Goal: Information Seeking & Learning: Learn about a topic

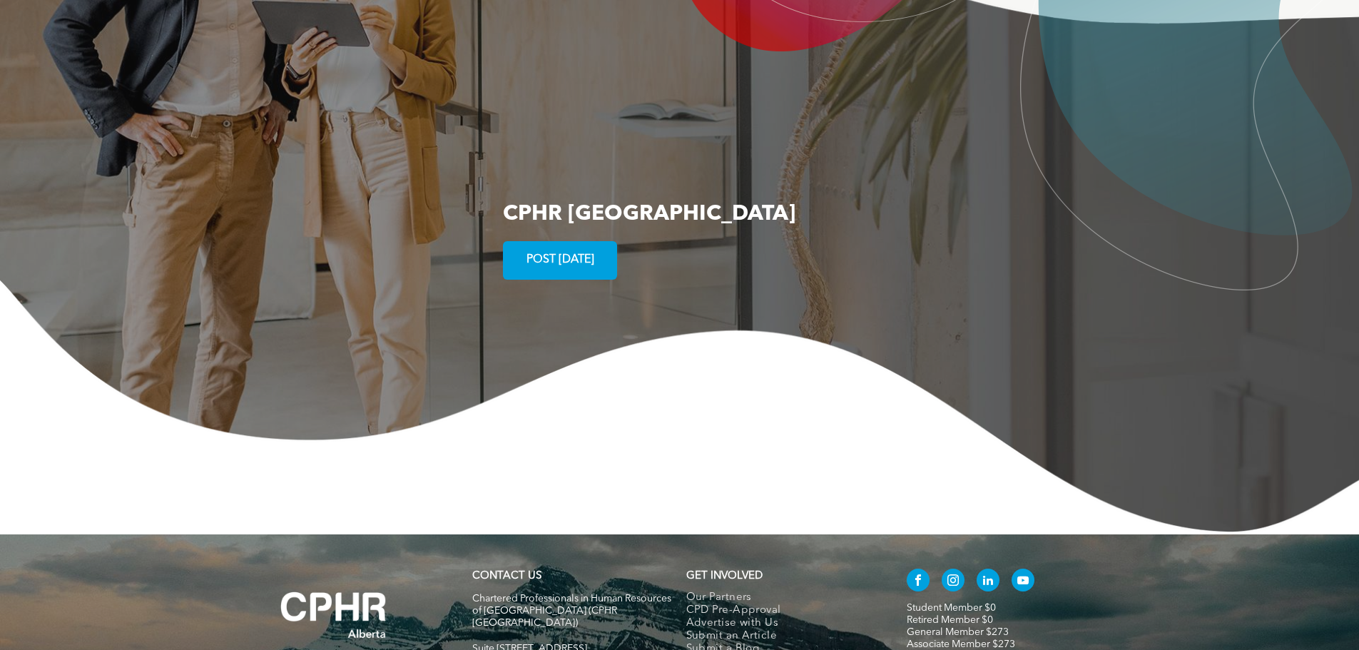
scroll to position [2744, 0]
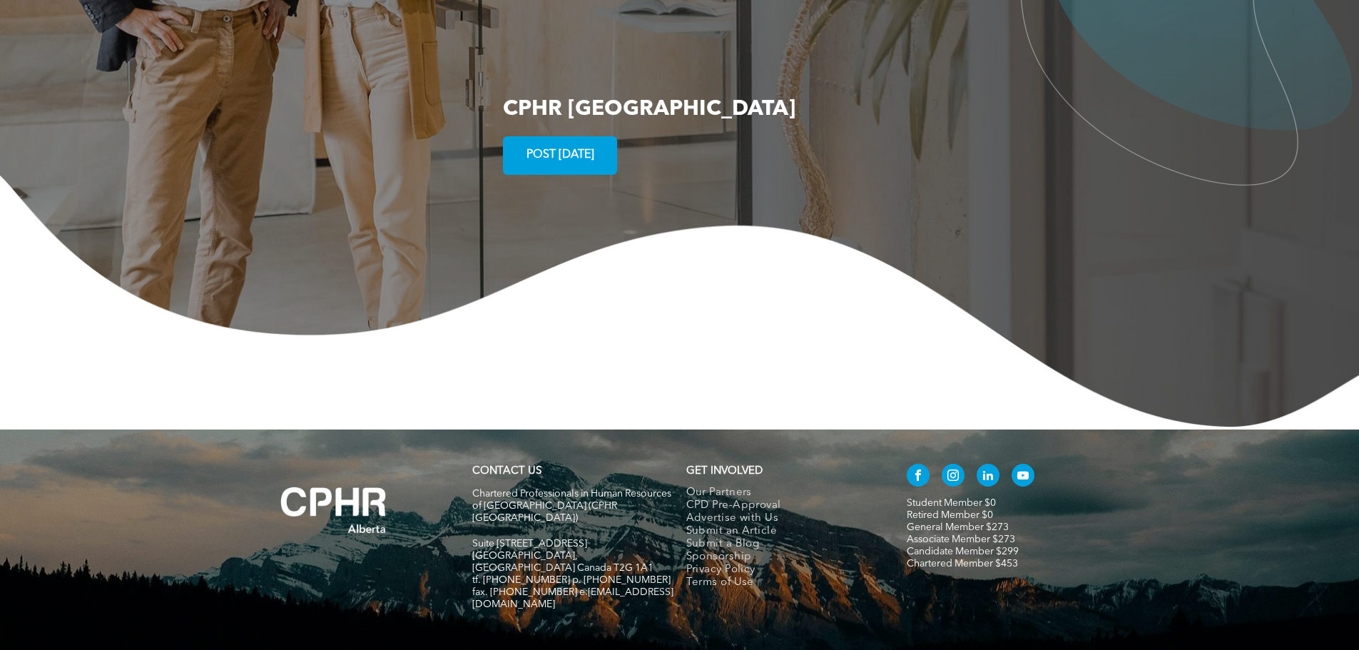
click at [715, 512] on span "Advertise with Us" at bounding box center [732, 518] width 93 height 13
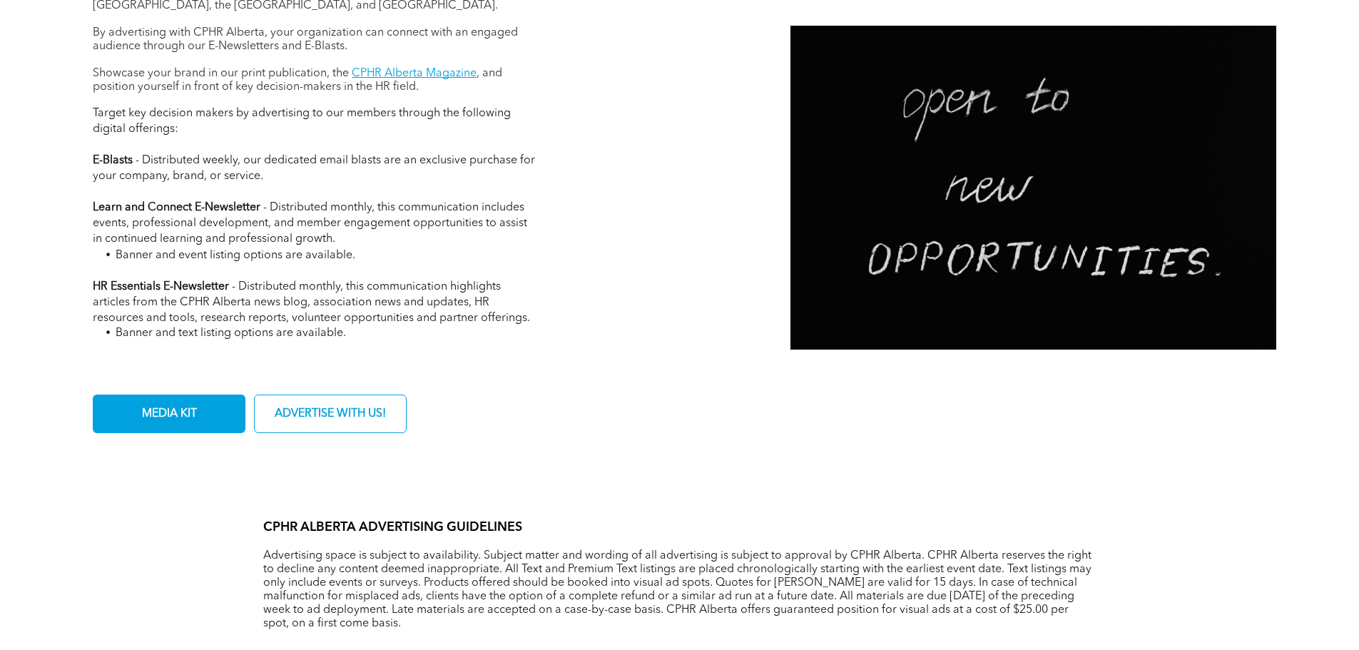
scroll to position [642, 0]
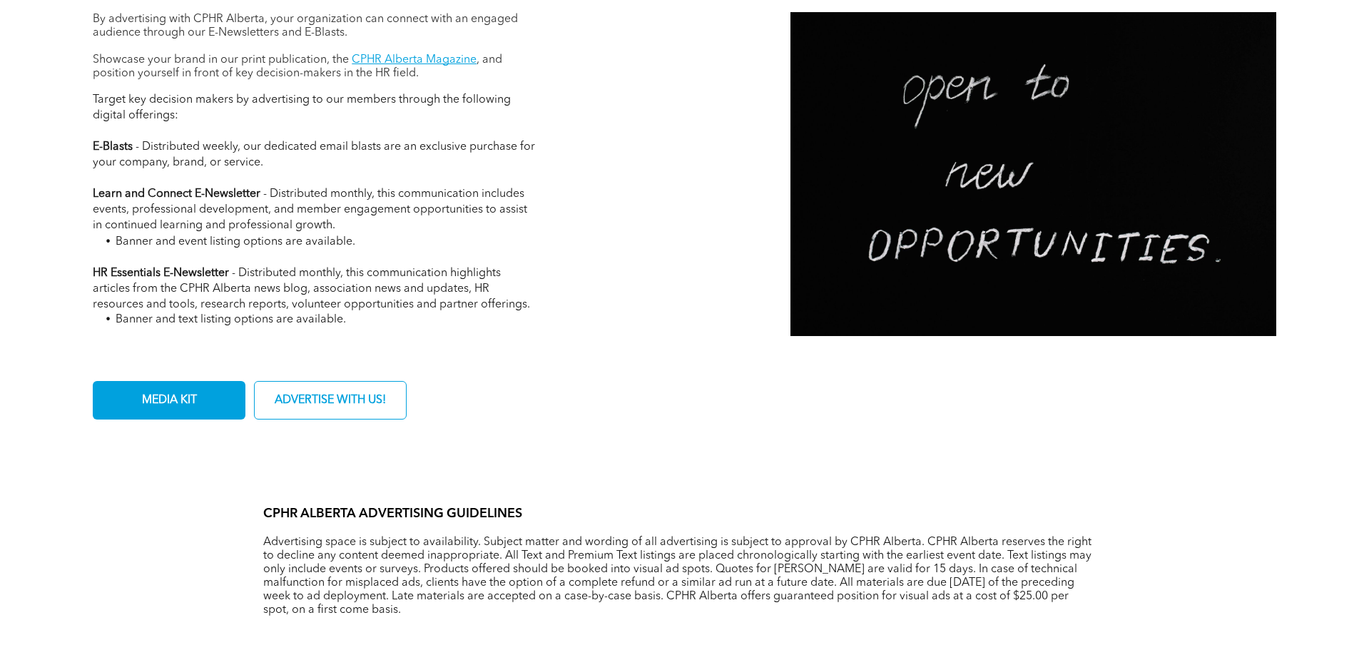
click at [192, 402] on span "MEDIA KIT" at bounding box center [169, 401] width 65 height 28
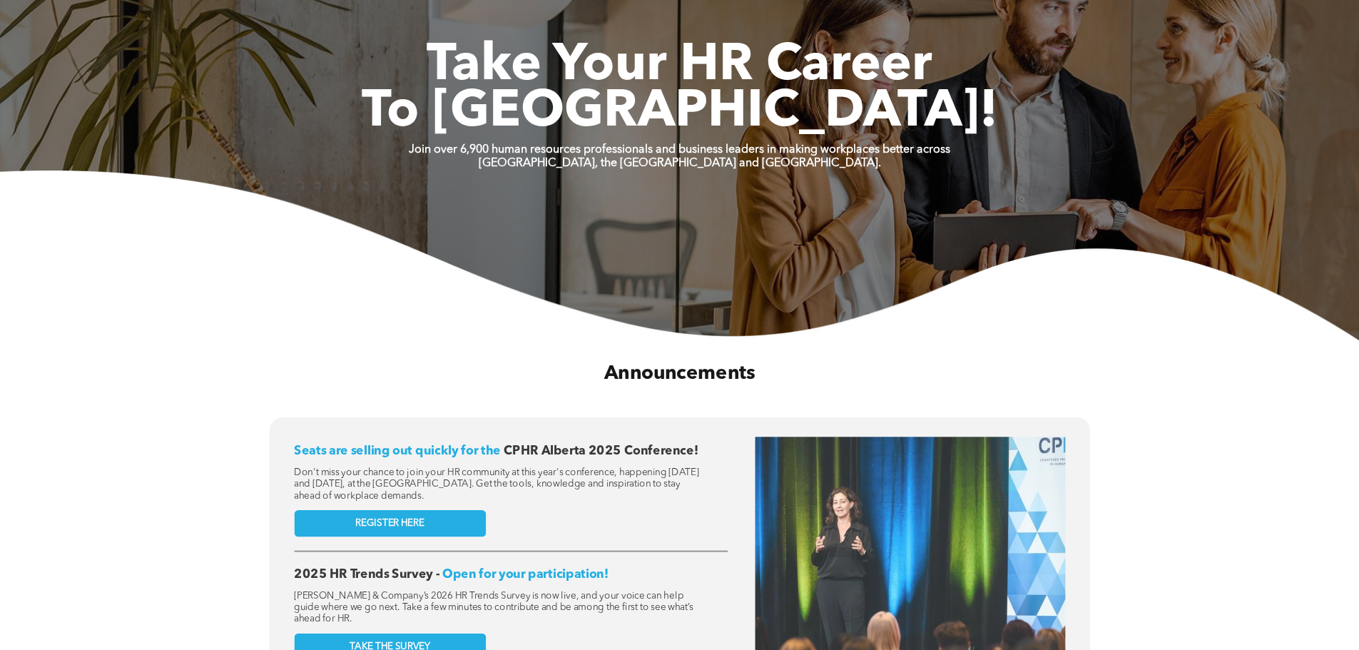
scroll to position [285, 0]
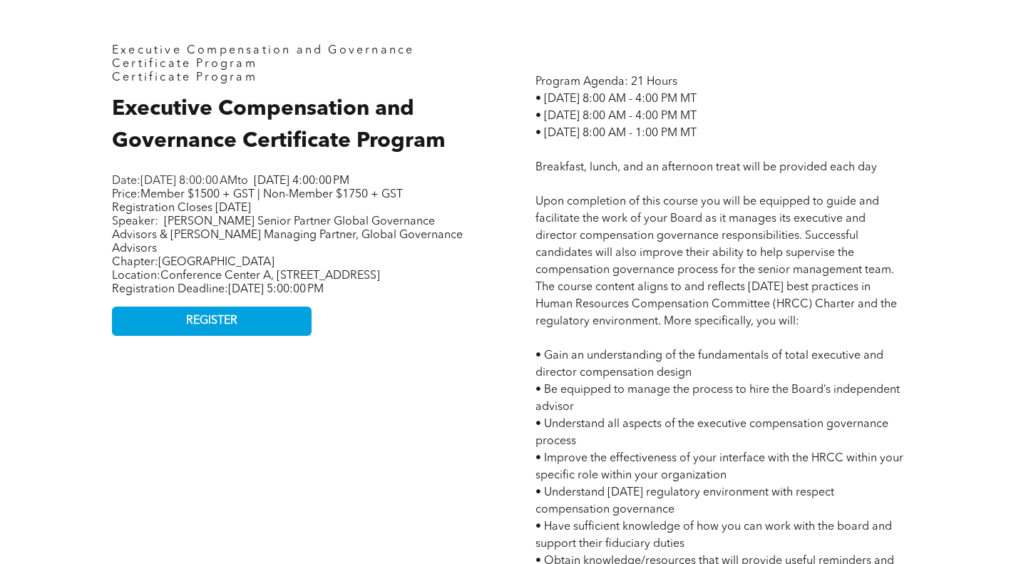
scroll to position [642, 0]
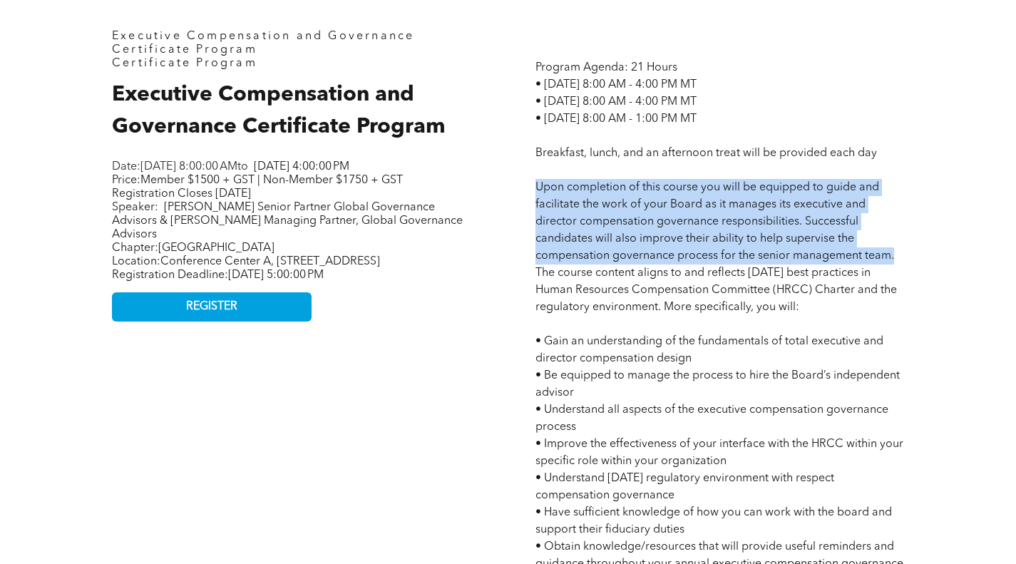
drag, startPoint x: 535, startPoint y: 187, endPoint x: 902, endPoint y: 252, distance: 373.1
click at [902, 252] on div "Program Agenda: 21 Hours • [DATE] 8:00 AM - 4:00 PM MT • [DATE] 8:00 AM - 4:00 …" at bounding box center [720, 490] width 392 height 942
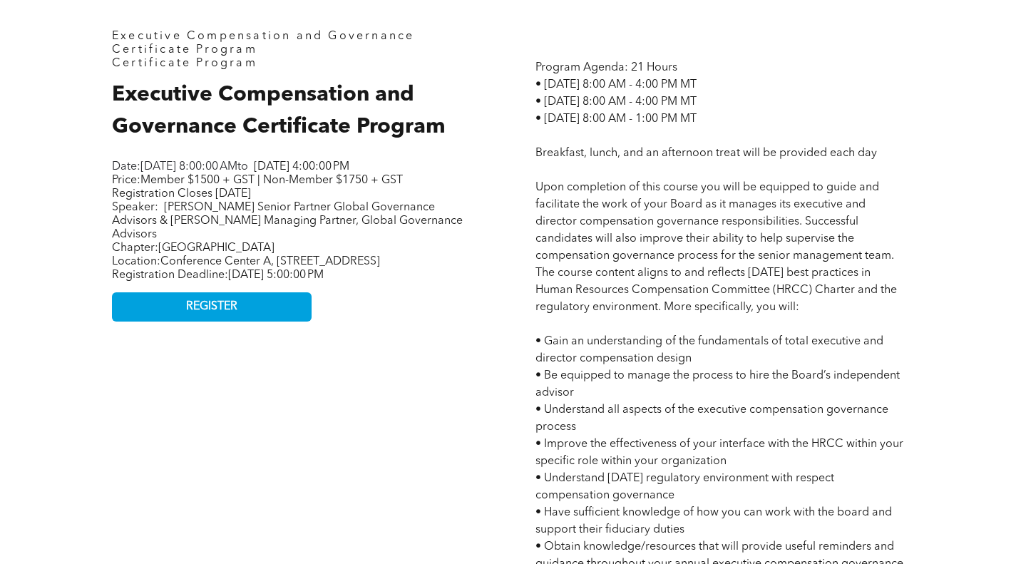
click at [581, 155] on span "Program Agenda: 21 Hours • [DATE] 8:00 AM - 4:00 PM MT • [DATE] 8:00 AM - 4:00 …" at bounding box center [720, 504] width 368 height 884
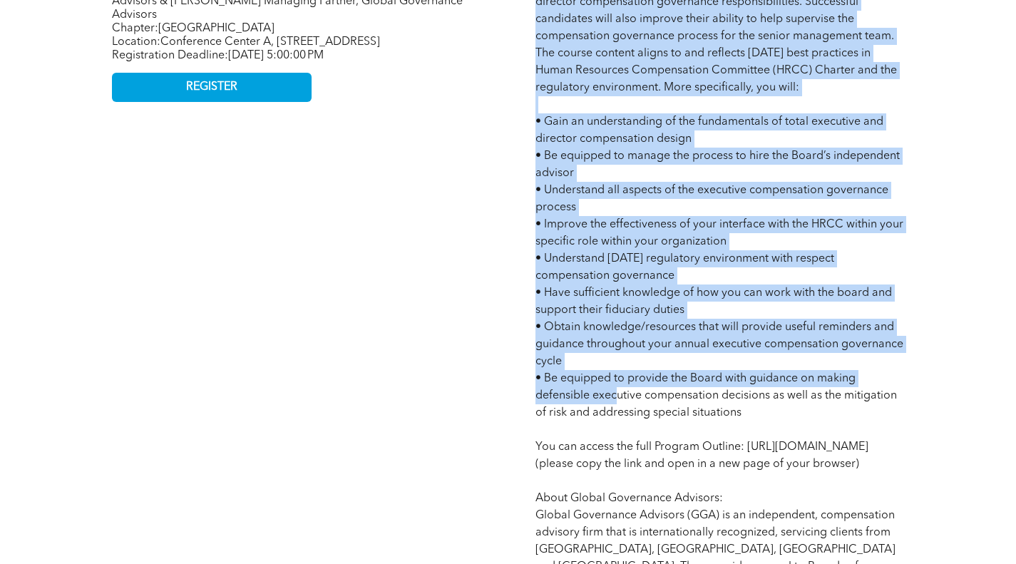
scroll to position [1070, 0]
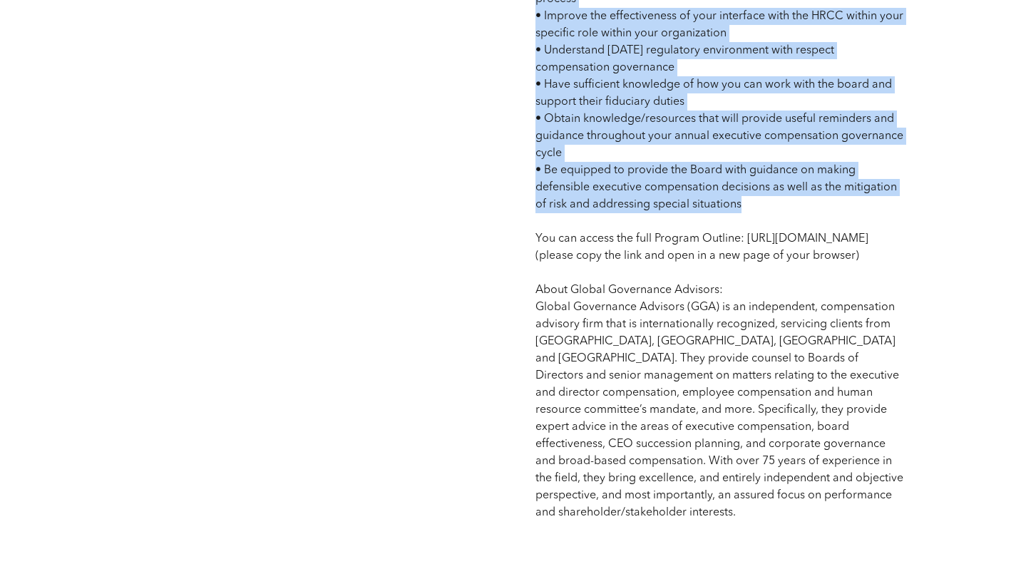
drag, startPoint x: 532, startPoint y: 190, endPoint x: 811, endPoint y: 200, distance: 279.0
click at [811, 200] on div "Program Agenda: 21 Hours • [DATE] 8:00 AM - 4:00 PM MT • [DATE] 8:00 AM - 4:00 …" at bounding box center [720, 62] width 392 height 942
copy span "Lore ipsumdolor si amet consec adi elit se doeiusmo te incid utl etdolorema ali…"
